Goal: Communication & Community: Answer question/provide support

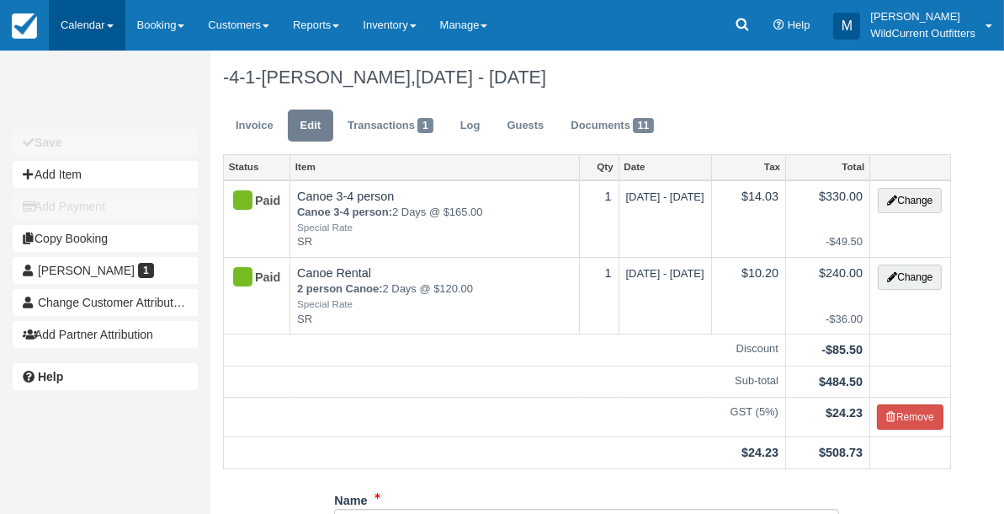
click at [68, 20] on link "Calendar" at bounding box center [87, 25] width 77 height 51
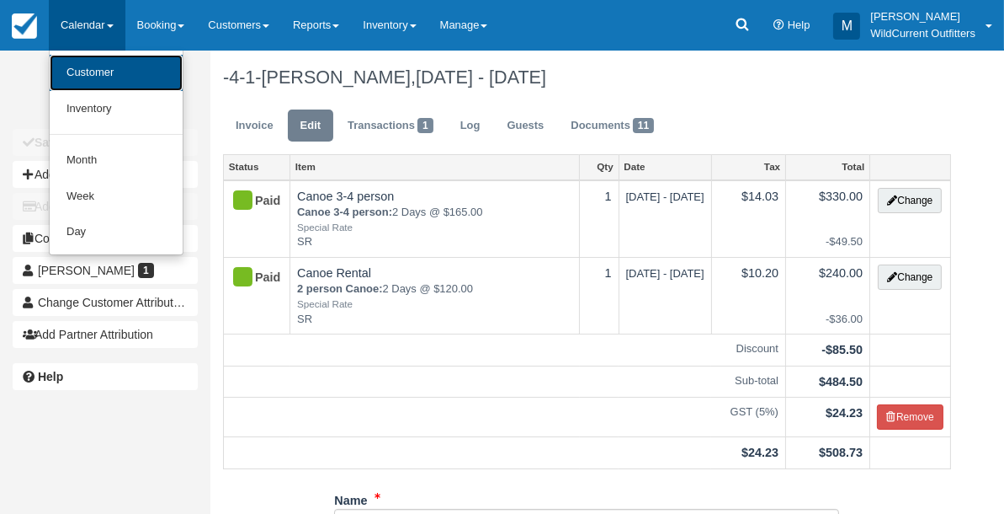
click at [70, 63] on link "Customer" at bounding box center [116, 73] width 133 height 36
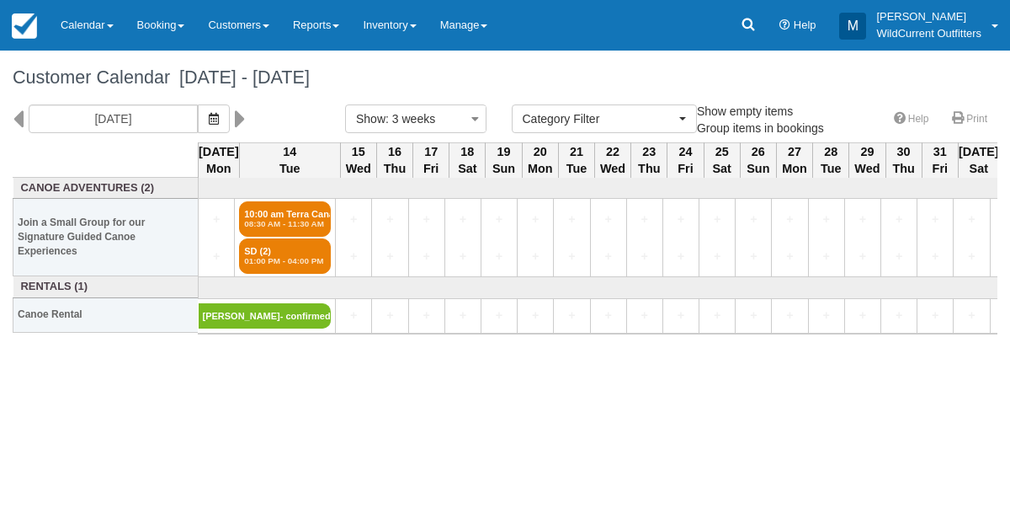
select select
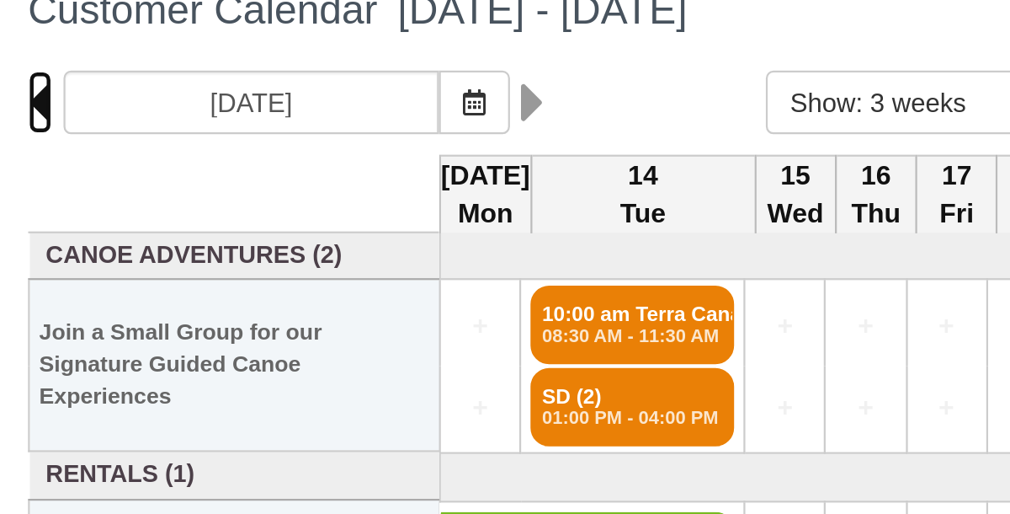
click at [20, 117] on icon at bounding box center [18, 118] width 11 height 29
type input "09/22/25"
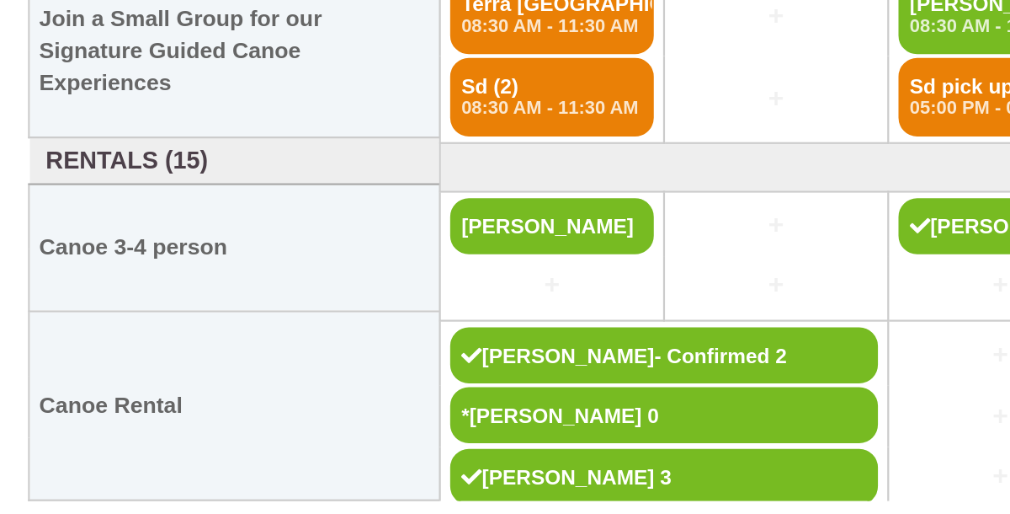
scroll to position [47, 0]
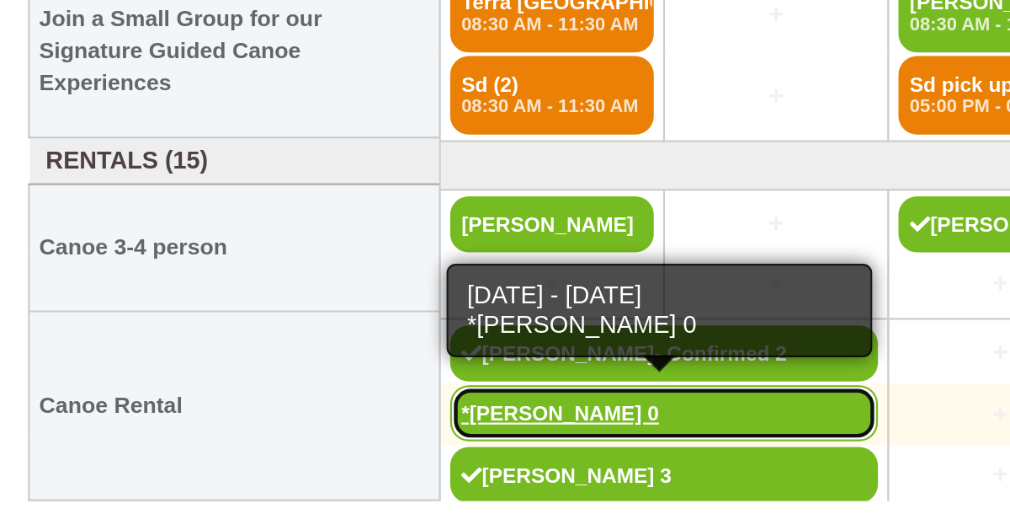
click at [221, 466] on link "*Kyle Straw 0" at bounding box center [299, 467] width 193 height 25
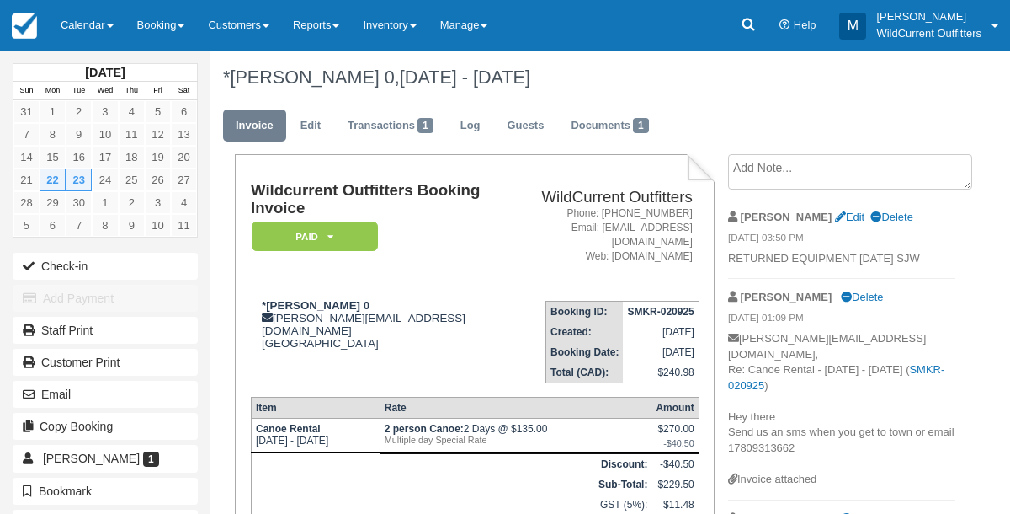
scroll to position [2, 0]
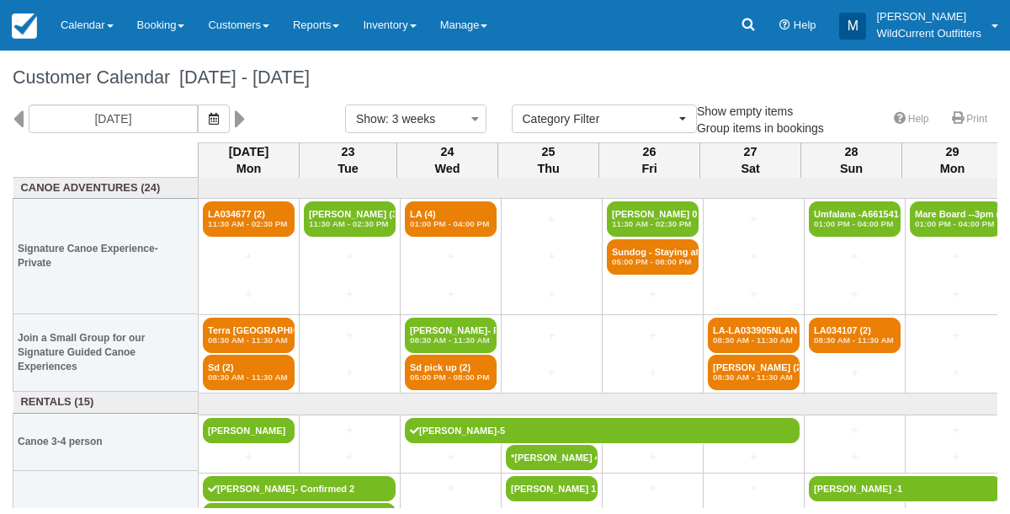
select select
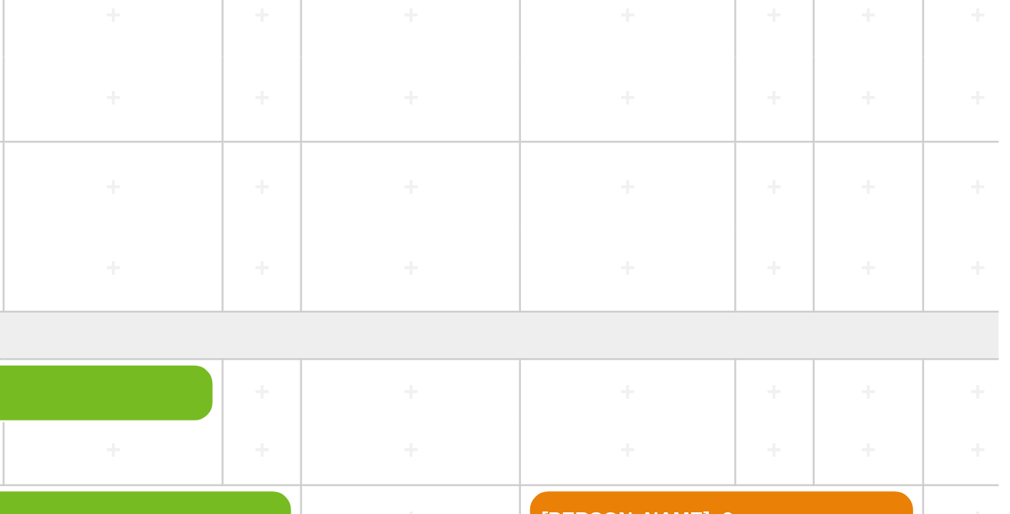
scroll to position [47, 1038]
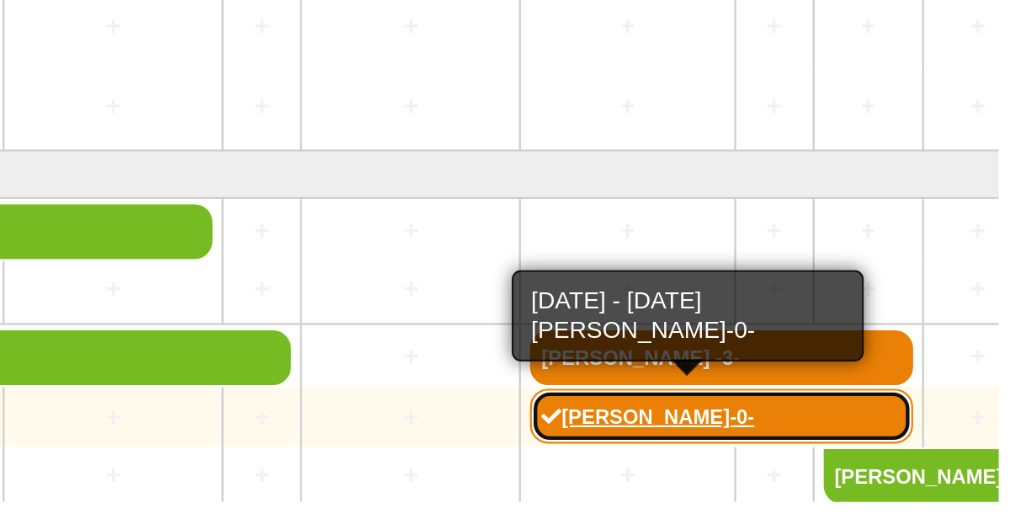
click at [844, 469] on link "[PERSON_NAME]-0-" at bounding box center [869, 467] width 177 height 25
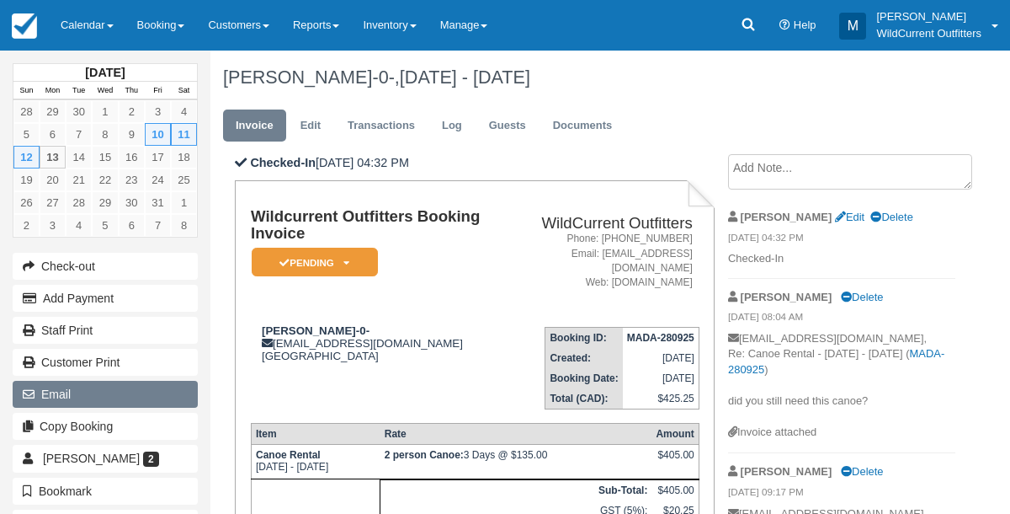
click at [83, 388] on button "Email" at bounding box center [105, 394] width 185 height 27
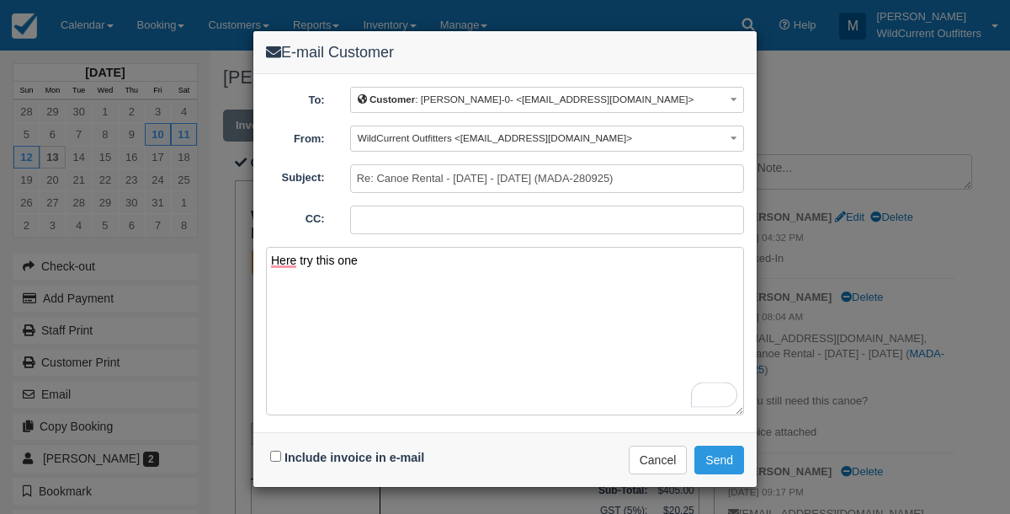
type textarea "Here try this one"
click at [273, 451] on input "Include invoice in e-mail" at bounding box center [275, 455] width 11 height 11
checkbox input "true"
click at [716, 454] on button "Send" at bounding box center [720, 459] width 50 height 29
